Goal: Information Seeking & Learning: Learn about a topic

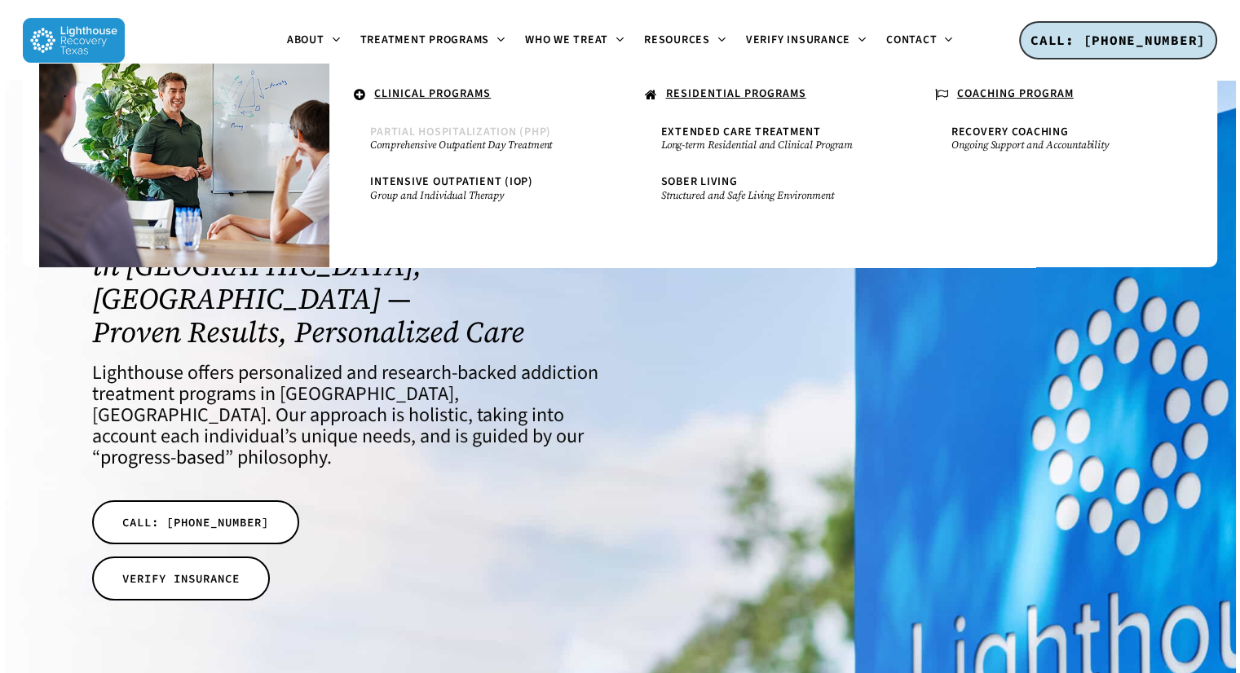
click at [450, 130] on span "Partial Hospitalization (PHP)" at bounding box center [460, 132] width 181 height 16
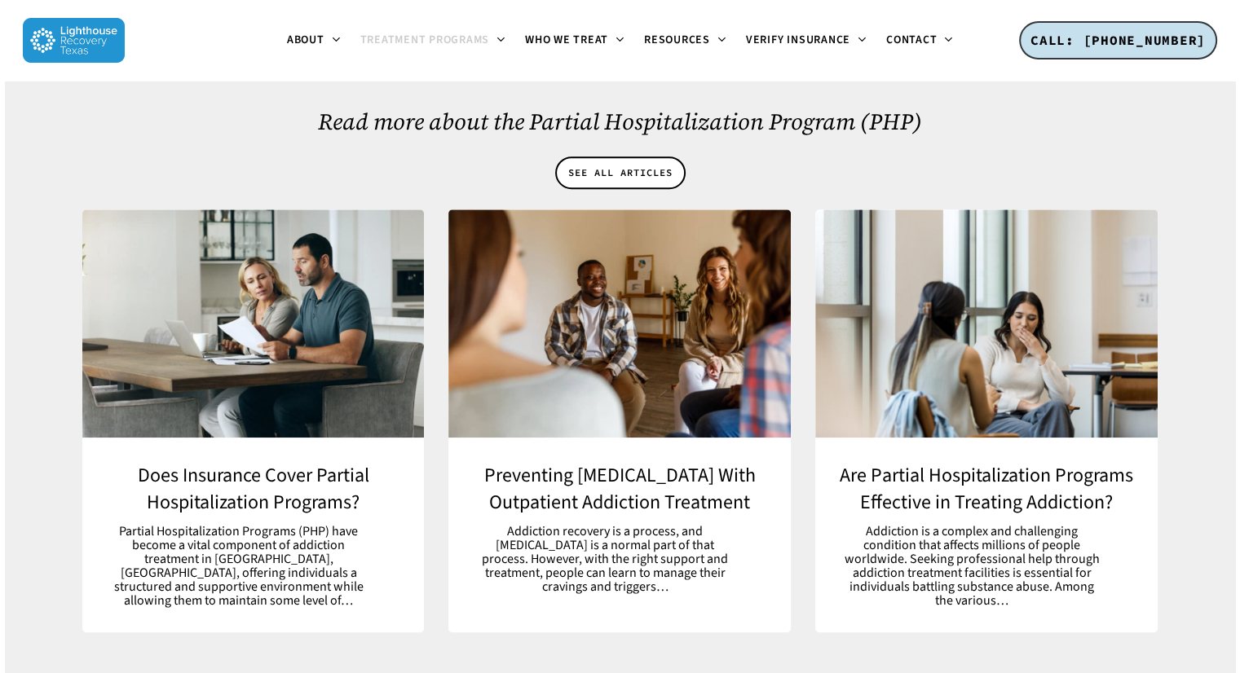
scroll to position [7163, 0]
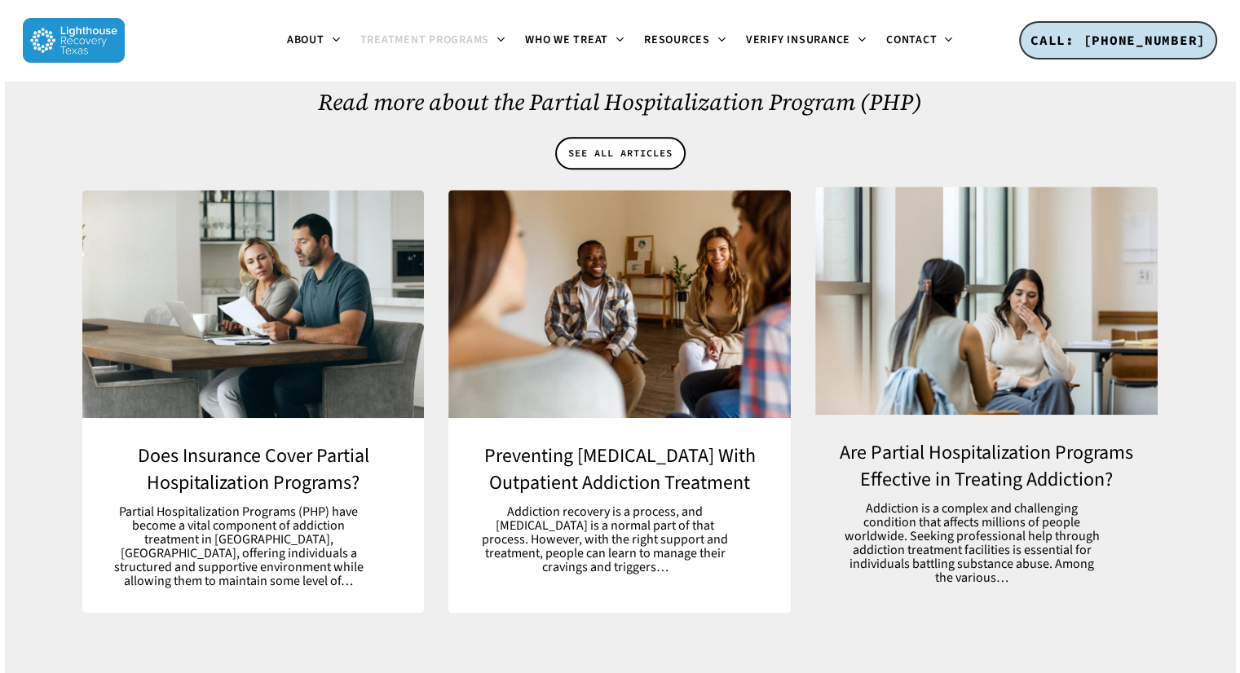
click at [909, 415] on link "Are Partial Hospitalization Programs Effective in Treating Addiction?" at bounding box center [986, 512] width 342 height 195
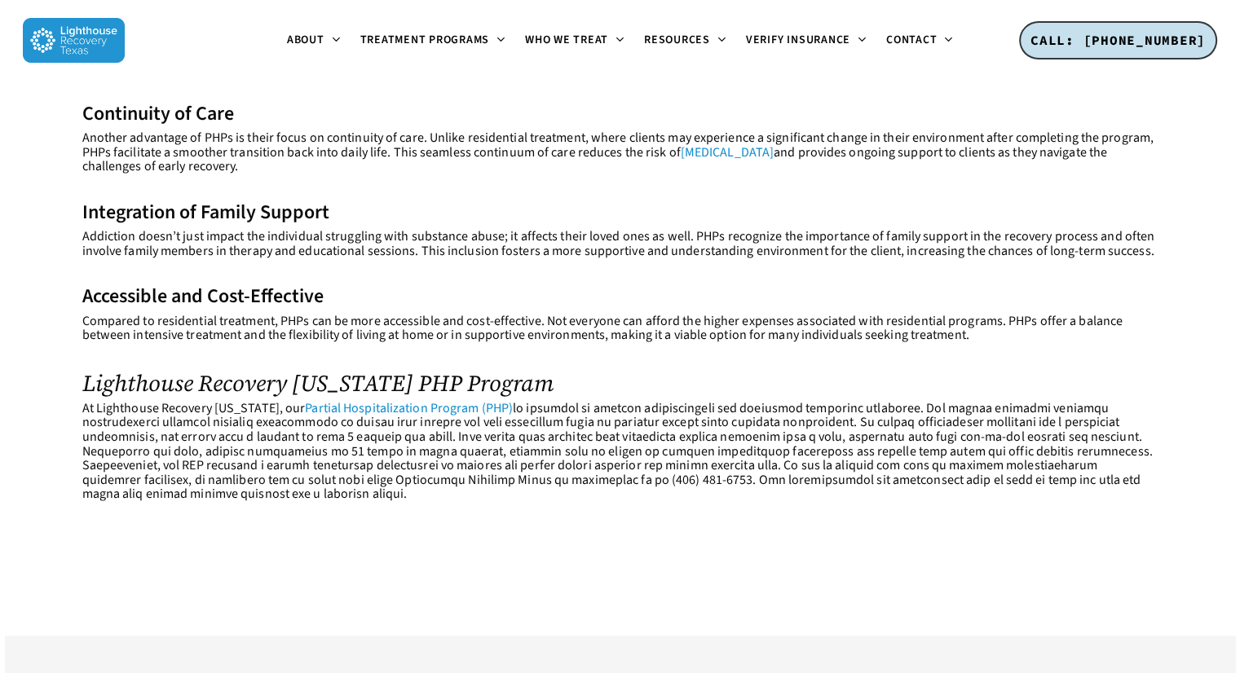
scroll to position [880, 0]
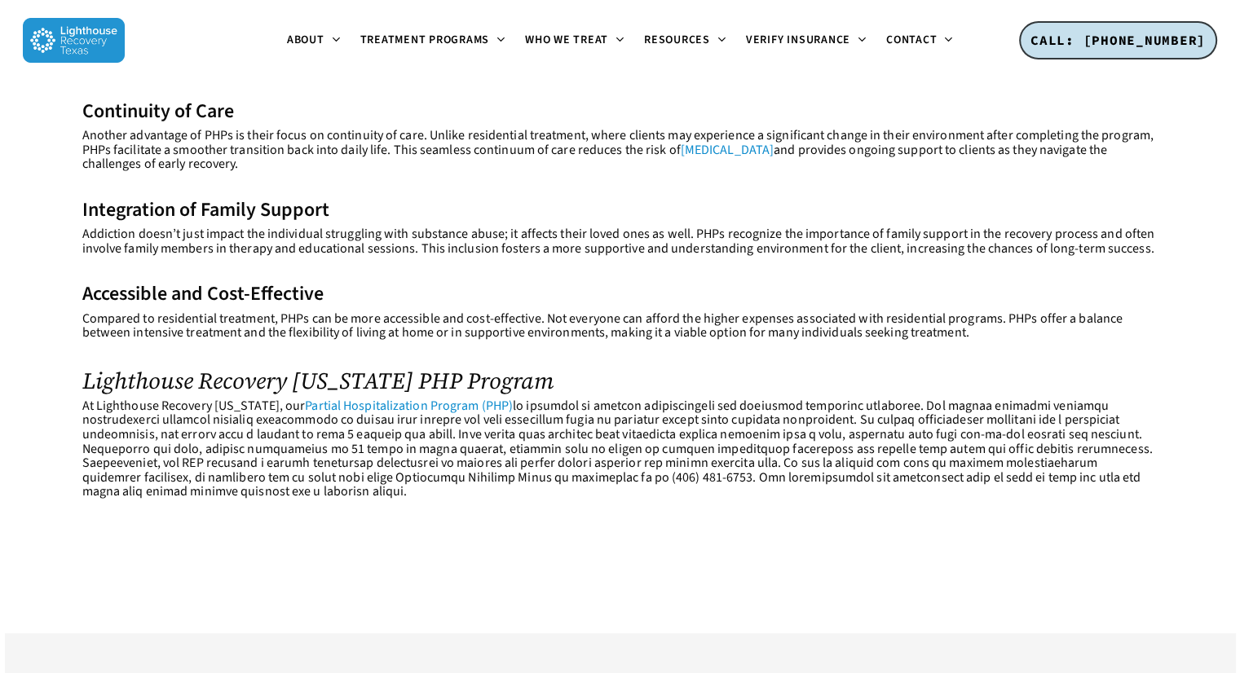
click at [412, 405] on link "Partial Hospitalization Program (PHP)" at bounding box center [409, 406] width 208 height 18
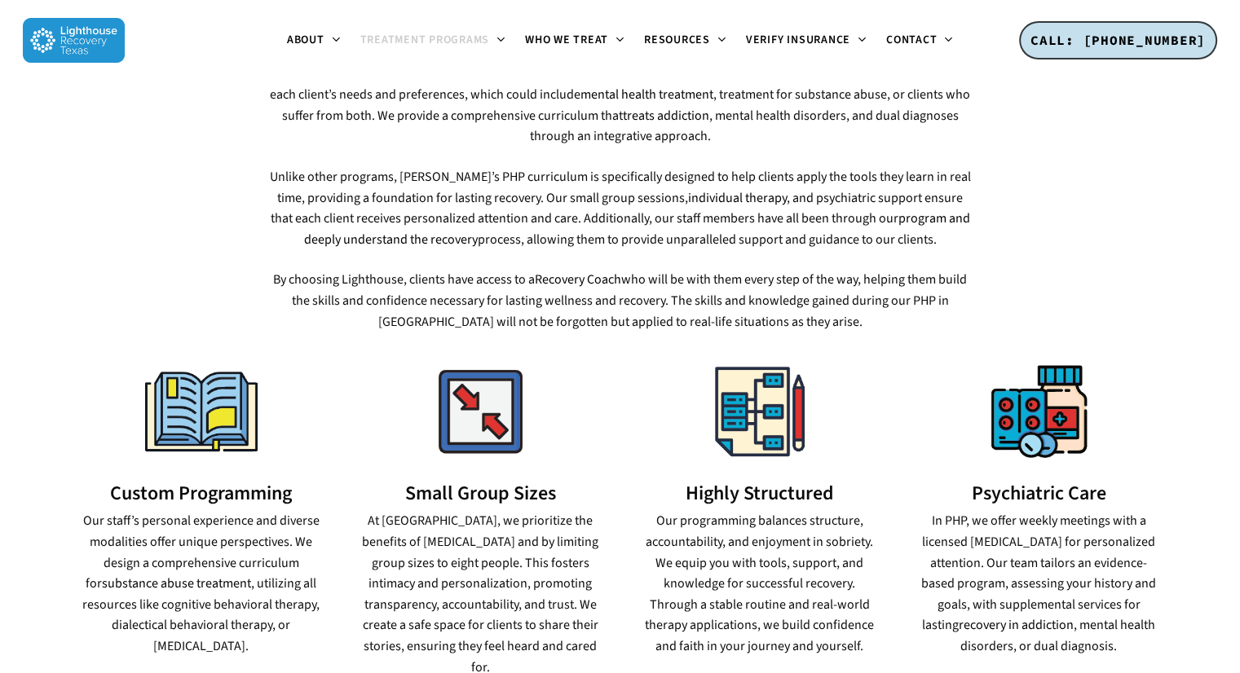
scroll to position [853, 0]
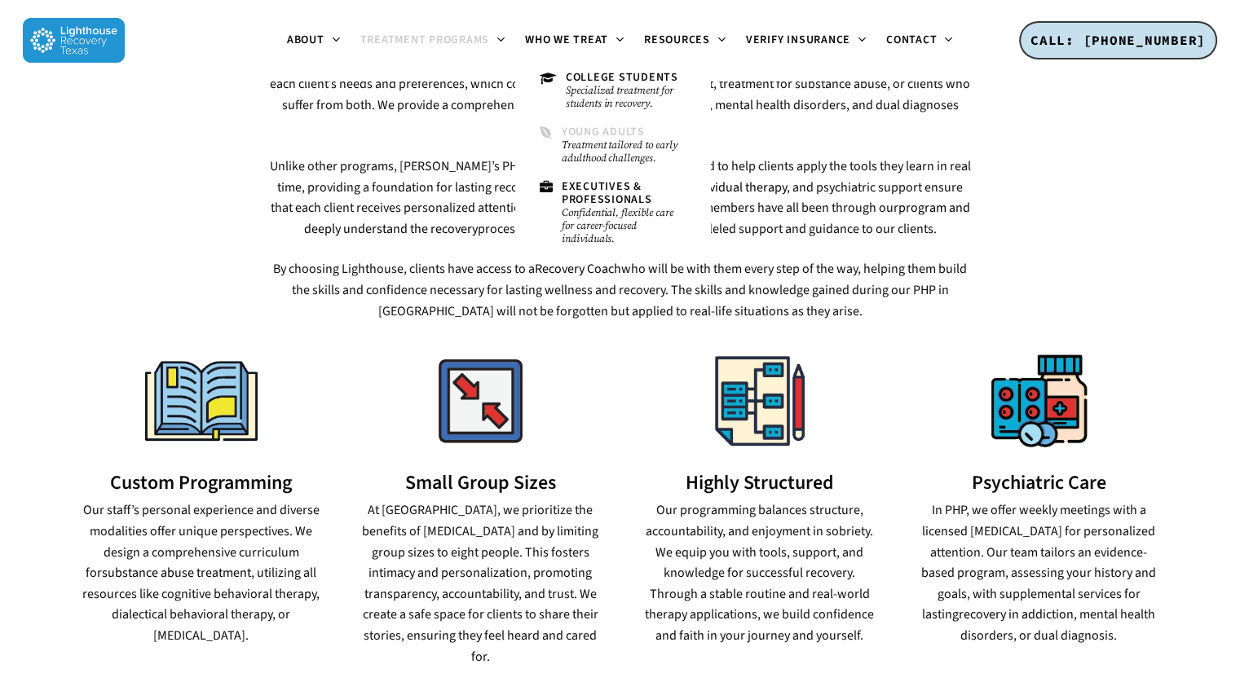
click at [606, 132] on span "Young Adults" at bounding box center [603, 132] width 83 height 16
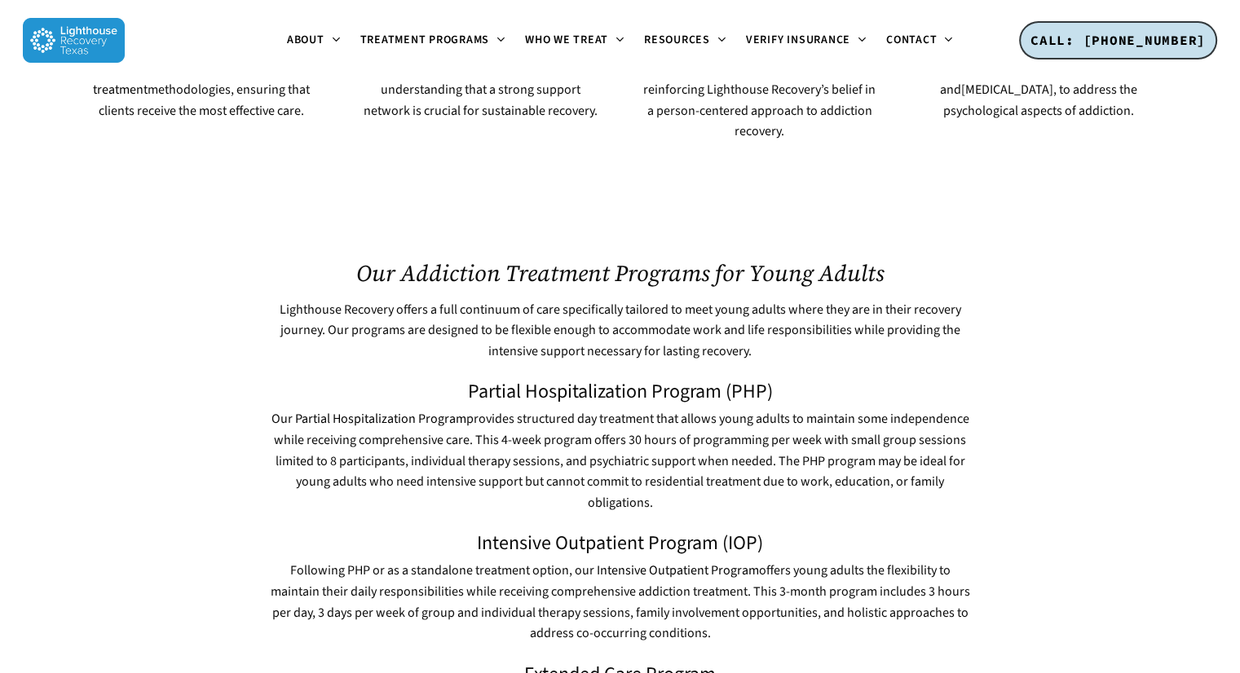
scroll to position [2060, 0]
